Goal: Task Accomplishment & Management: Use online tool/utility

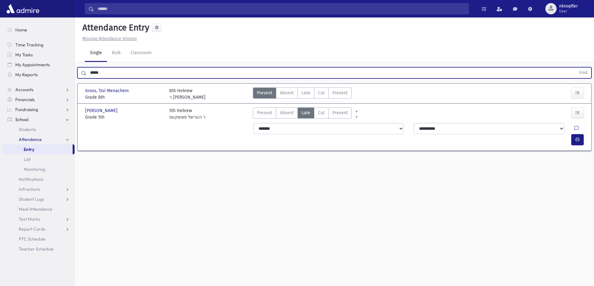
drag, startPoint x: 112, startPoint y: 78, endPoint x: 0, endPoint y: 67, distance: 112.4
click at [0, 67] on div "Search Results All Accounts" at bounding box center [297, 150] width 594 height 300
click at [575, 68] on button "Find" at bounding box center [583, 73] width 16 height 11
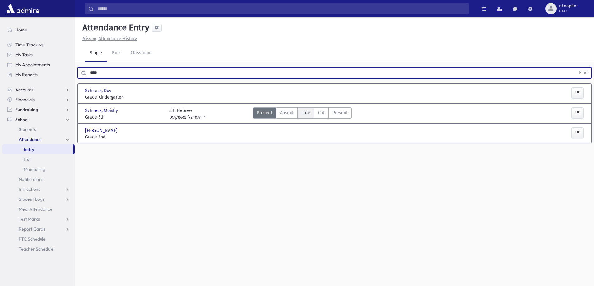
drag, startPoint x: 311, startPoint y: 113, endPoint x: 314, endPoint y: 113, distance: 3.2
click at [311, 113] on label "Late L" at bounding box center [305, 113] width 17 height 11
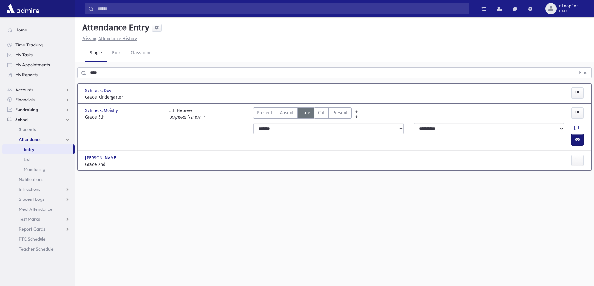
click at [578, 137] on icon "button" at bounding box center [577, 139] width 4 height 5
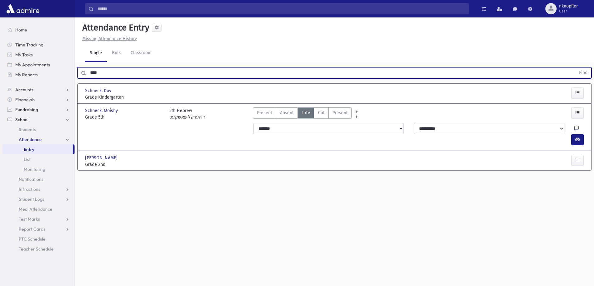
drag, startPoint x: 108, startPoint y: 72, endPoint x: 87, endPoint y: 72, distance: 21.5
click at [87, 72] on input "****" at bounding box center [330, 72] width 489 height 11
click at [575, 68] on button "Find" at bounding box center [583, 73] width 16 height 11
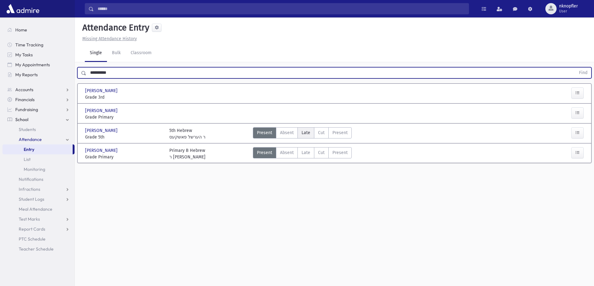
drag, startPoint x: 302, startPoint y: 131, endPoint x: 309, endPoint y: 135, distance: 8.2
click at [307, 134] on span "Late" at bounding box center [305, 133] width 9 height 7
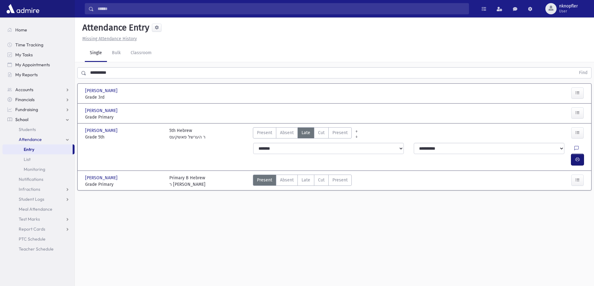
drag, startPoint x: 576, startPoint y: 147, endPoint x: 251, endPoint y: 105, distance: 328.4
click at [576, 157] on icon "button" at bounding box center [577, 159] width 4 height 5
click at [135, 71] on input "**********" at bounding box center [330, 72] width 489 height 11
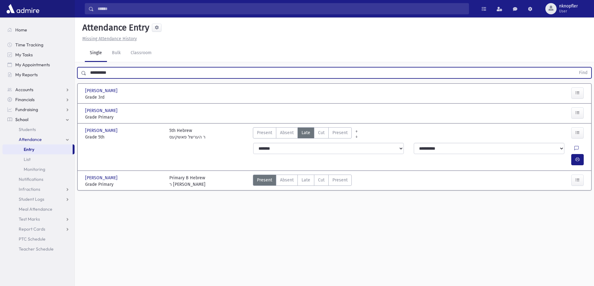
click at [135, 71] on input "**********" at bounding box center [330, 72] width 489 height 11
click at [575, 68] on button "Find" at bounding box center [583, 73] width 16 height 11
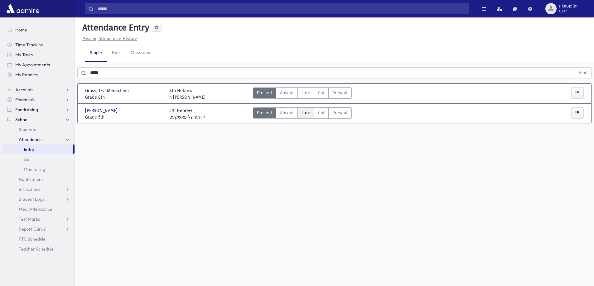
drag, startPoint x: 304, startPoint y: 111, endPoint x: 431, endPoint y: 117, distance: 127.3
click at [304, 112] on span "Late" at bounding box center [305, 113] width 9 height 7
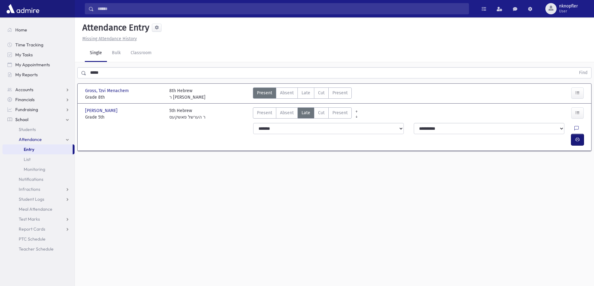
drag, startPoint x: 578, startPoint y: 129, endPoint x: 228, endPoint y: 134, distance: 349.7
click at [578, 137] on icon "button" at bounding box center [577, 139] width 4 height 5
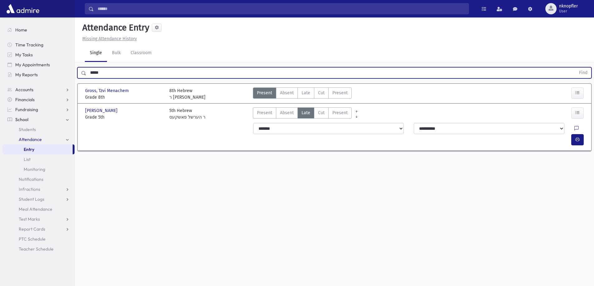
click at [100, 76] on input "*****" at bounding box center [330, 72] width 489 height 11
click at [575, 68] on button "Find" at bounding box center [583, 73] width 16 height 11
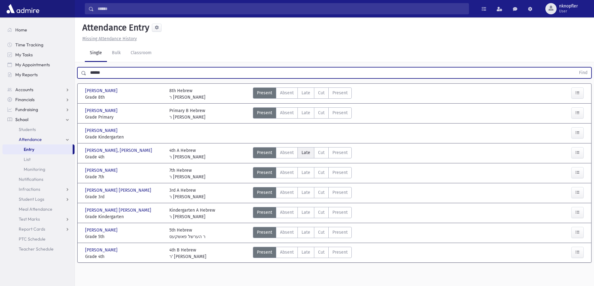
click at [307, 152] on span "Late" at bounding box center [305, 153] width 9 height 7
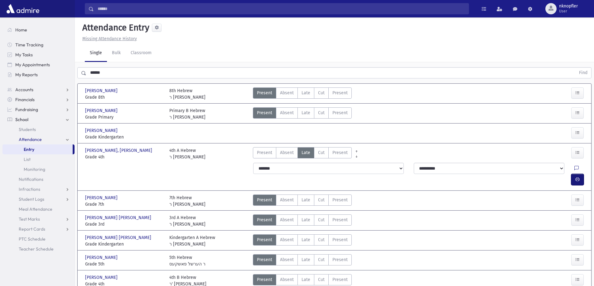
click at [574, 174] on button "button" at bounding box center [577, 179] width 12 height 11
drag, startPoint x: 306, startPoint y: 171, endPoint x: 530, endPoint y: 192, distance: 225.1
click at [307, 197] on span "Late" at bounding box center [305, 200] width 9 height 7
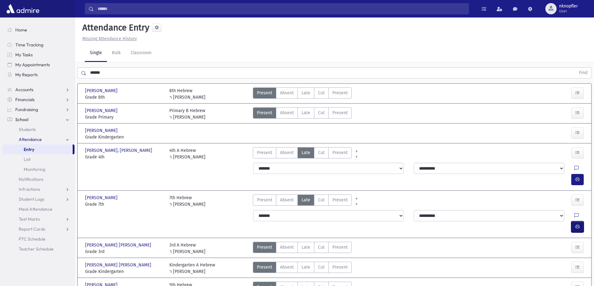
drag, startPoint x: 578, startPoint y: 187, endPoint x: 553, endPoint y: 189, distance: 24.4
click at [577, 224] on icon "button" at bounding box center [577, 226] width 4 height 5
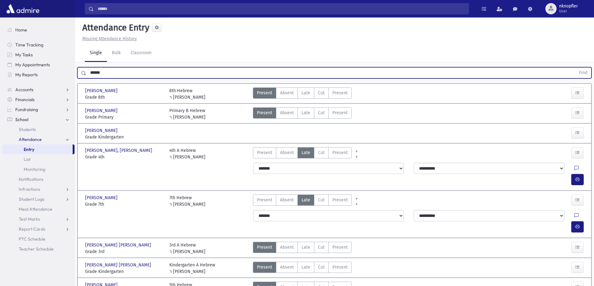
drag, startPoint x: 108, startPoint y: 59, endPoint x: 90, endPoint y: 51, distance: 18.8
click at [87, 67] on input "******" at bounding box center [330, 72] width 489 height 11
click at [575, 68] on button "Find" at bounding box center [583, 73] width 16 height 11
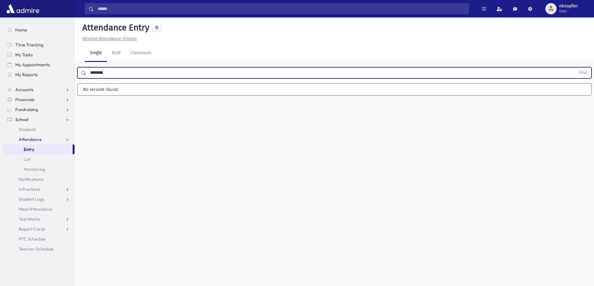
type input "********"
click at [575, 68] on button "Find" at bounding box center [583, 73] width 16 height 11
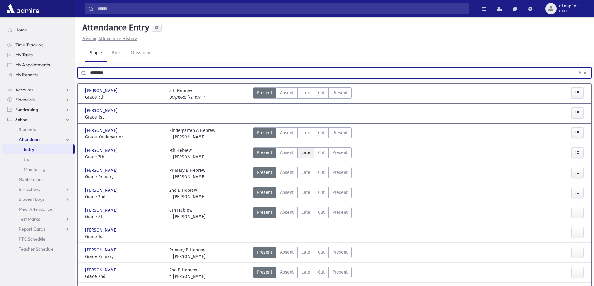
click at [305, 150] on span "Late" at bounding box center [305, 153] width 9 height 7
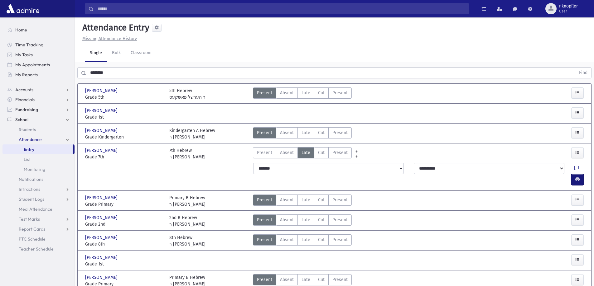
click at [575, 177] on icon "button" at bounding box center [577, 179] width 4 height 5
